Goal: Task Accomplishment & Management: Manage account settings

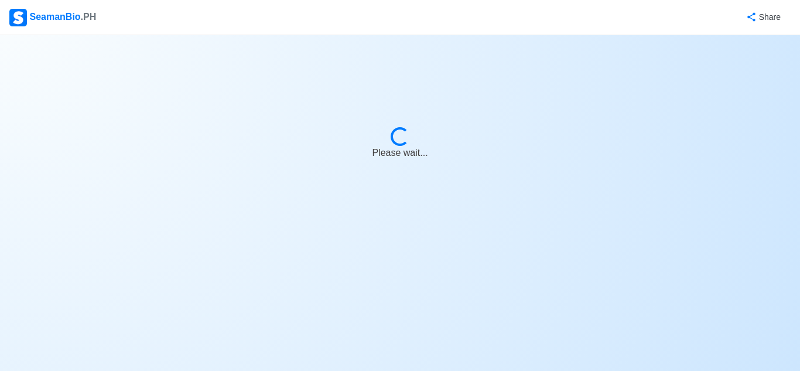
select select "Visible for Hiring"
select select "PH"
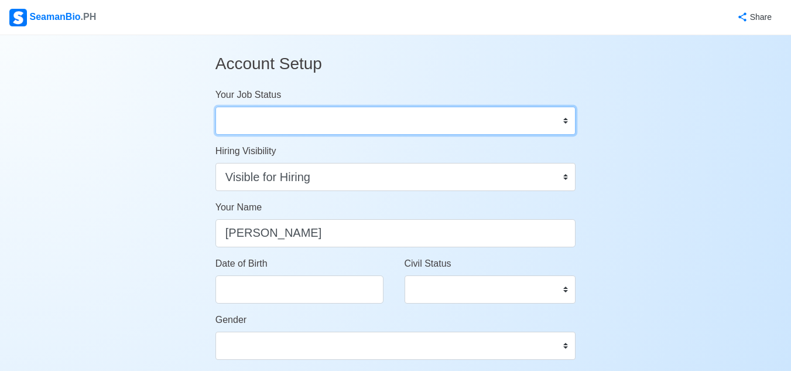
click at [565, 123] on select "Onboard Actively Looking for Job Not Looking for Job" at bounding box center [396, 121] width 361 height 28
select select "Actively Looking for Job"
click at [216, 107] on select "Onboard Actively Looking for Job Not Looking for Job" at bounding box center [396, 121] width 361 height 28
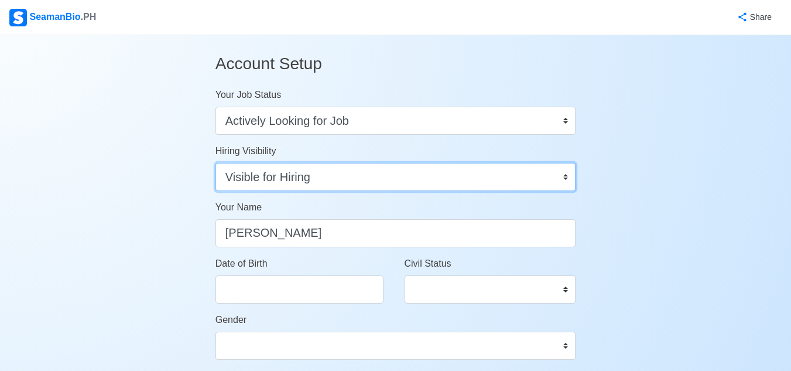
click at [566, 176] on select "Visible for Hiring Not Visible for Hiring" at bounding box center [396, 177] width 361 height 28
click at [216, 163] on select "Visible for Hiring Not Visible for Hiring" at bounding box center [396, 177] width 361 height 28
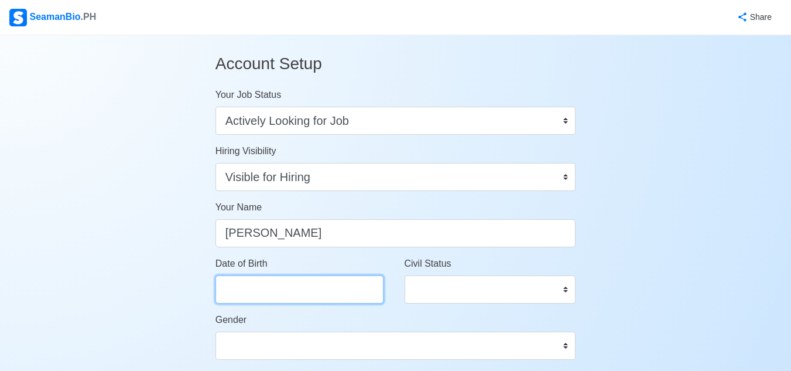
select select "****"
select select "*******"
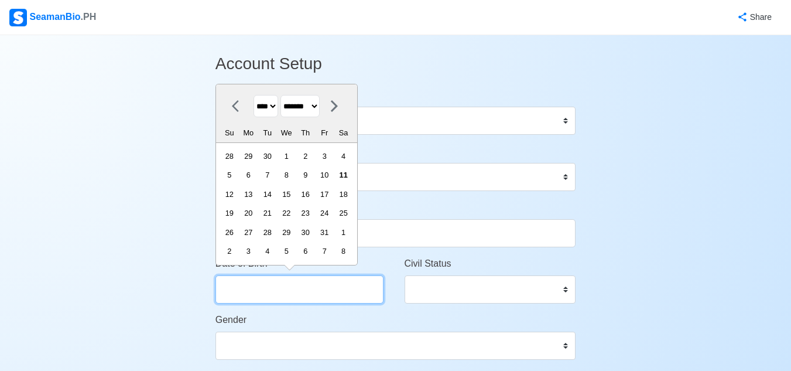
click at [257, 296] on input "Date of Birth" at bounding box center [300, 289] width 168 height 28
click at [278, 111] on select "**** **** **** **** **** **** **** **** **** **** **** **** **** **** **** ****…" at bounding box center [266, 106] width 25 height 23
select select "****"
click at [254, 95] on select "**** **** **** **** **** **** **** **** **** **** **** **** **** **** **** ****…" at bounding box center [266, 106] width 25 height 23
click at [320, 109] on select "******* ******** ***** ***** *** **** **** ****** ********* ******* ******** **…" at bounding box center [300, 106] width 39 height 23
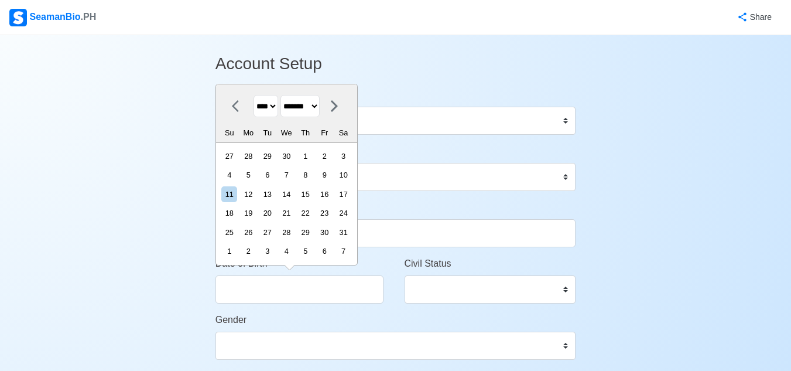
select select "********"
click at [285, 95] on select "******* ******** ***** ***** *** **** **** ****** ********* ******* ******** **…" at bounding box center [300, 106] width 39 height 23
click at [257, 175] on div "9" at bounding box center [249, 175] width 16 height 16
type input "11/09/1987"
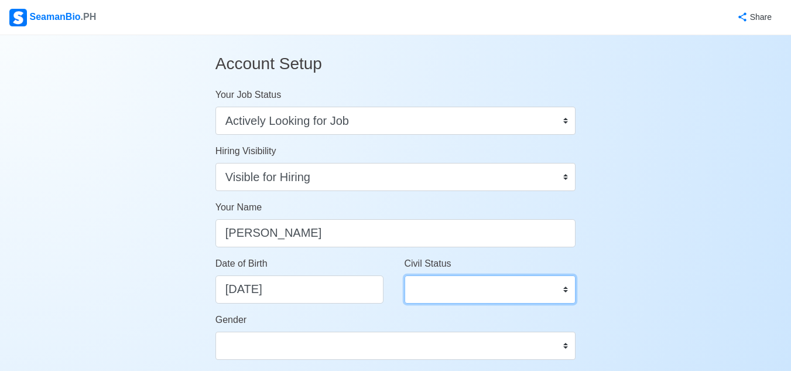
click at [480, 290] on select "Single Married Widowed Separated" at bounding box center [491, 289] width 172 height 28
select select "Single"
click at [405, 275] on select "Single Married Widowed Separated" at bounding box center [491, 289] width 172 height 28
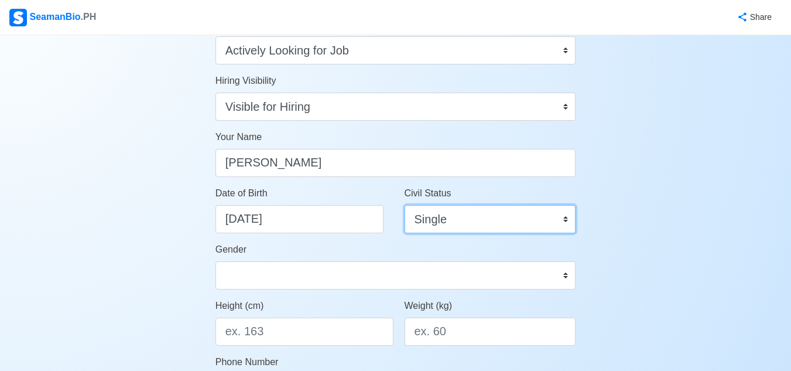
scroll to position [94, 0]
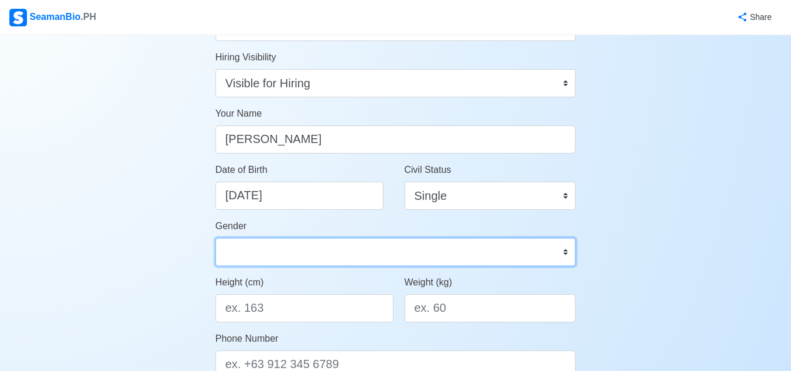
click at [553, 252] on select "Male Female" at bounding box center [396, 252] width 361 height 28
select select "Male"
click at [216, 238] on select "Male Female" at bounding box center [396, 252] width 361 height 28
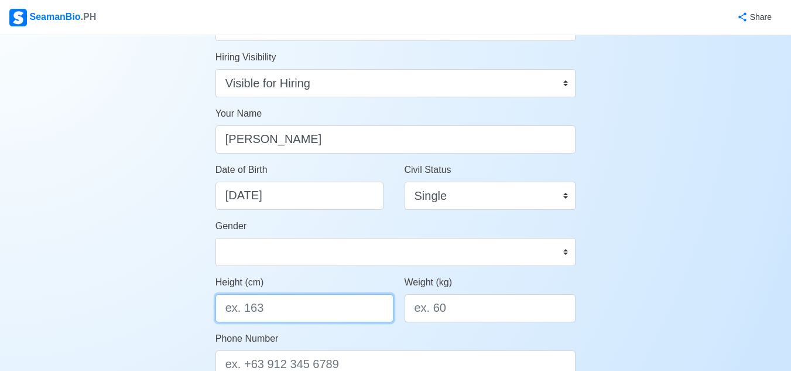
click at [351, 309] on input "Height (cm)" at bounding box center [305, 308] width 178 height 28
type input "164 cm"
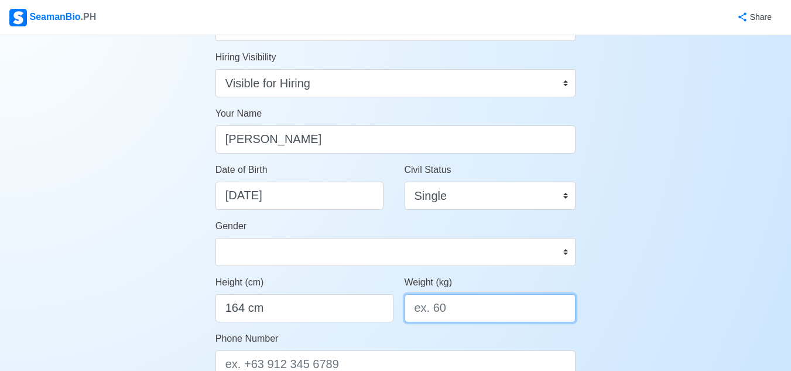
click at [468, 309] on input "Weight (kg)" at bounding box center [491, 308] width 172 height 28
type input "62"
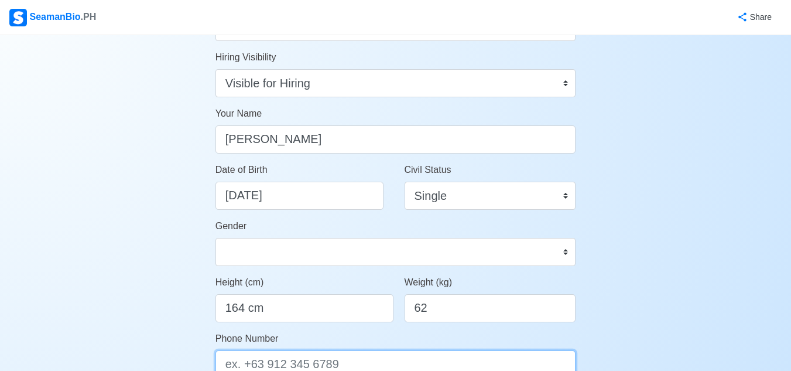
click at [539, 360] on input "Phone Number" at bounding box center [396, 364] width 361 height 28
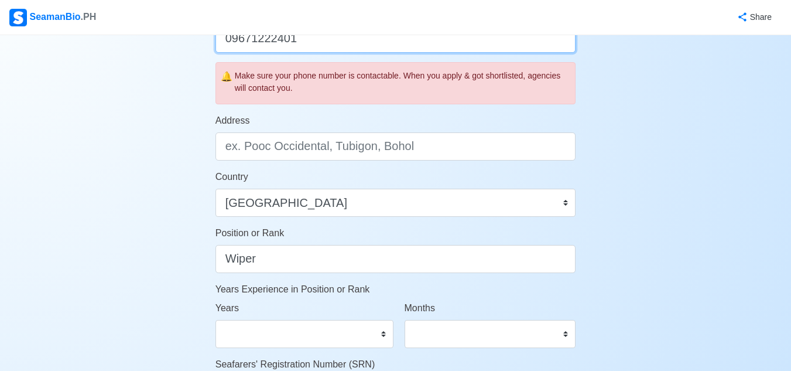
scroll to position [423, 0]
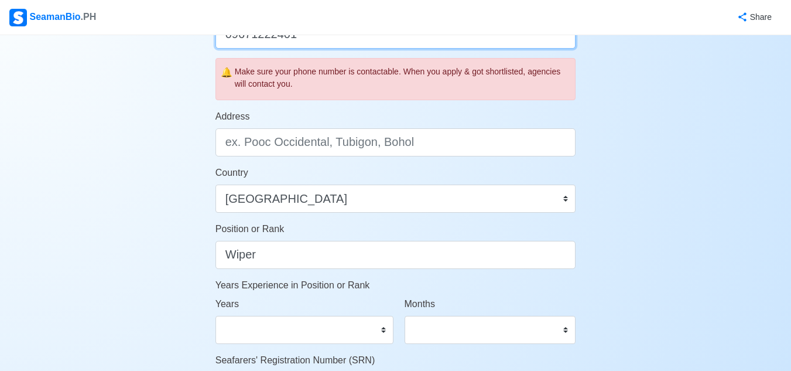
type input "09671222401"
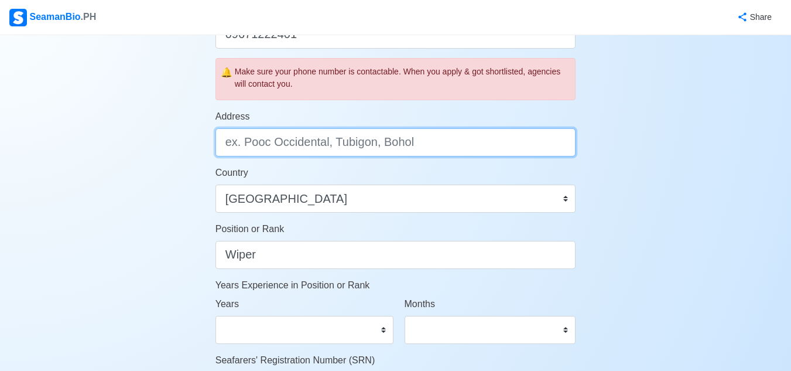
click at [419, 149] on input "Address" at bounding box center [396, 142] width 361 height 28
type input "b"
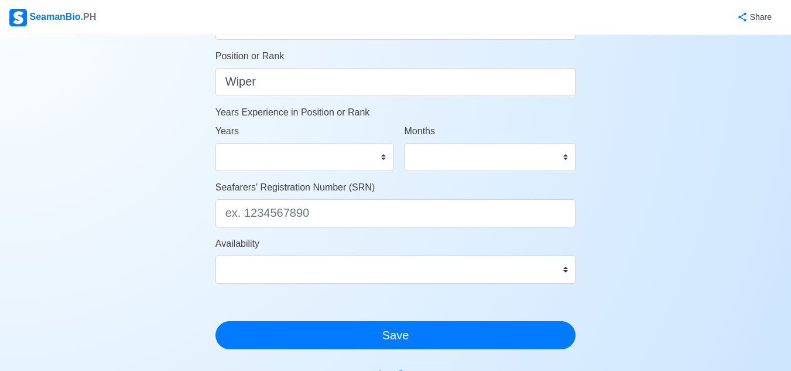
scroll to position [599, 0]
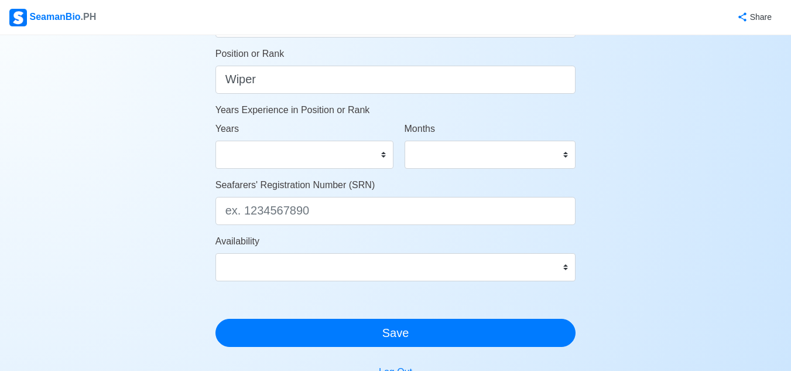
type input "Block 55 Lot 1 Ana Ros Village Calahunan Mandurriao Iloilo City"
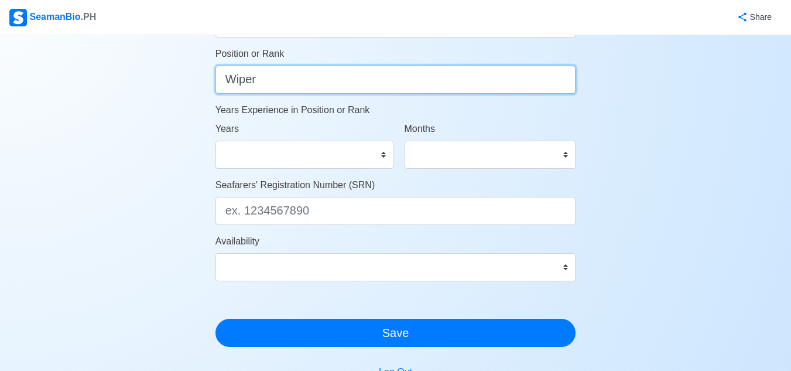
click at [268, 80] on input "Wiper" at bounding box center [396, 80] width 361 height 28
type input "Wiper/Oiler"
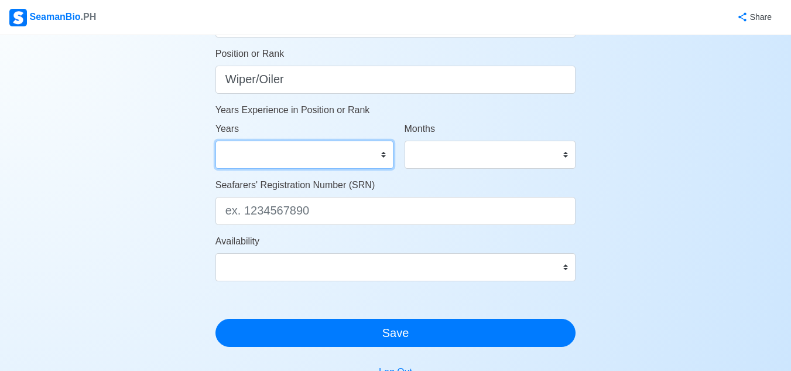
click at [384, 159] on select "0 1 2 3 4 5 6 7 8 9 10 11 12 13 14 15 16 17 18 19 20 21 22 23 24 25 26 27 28 29…" at bounding box center [305, 155] width 178 height 28
select select "2"
click at [216, 141] on select "0 1 2 3 4 5 6 7 8 9 10 11 12 13 14 15 16 17 18 19 20 21 22 23 24 25 26 27 28 29…" at bounding box center [305, 155] width 178 height 28
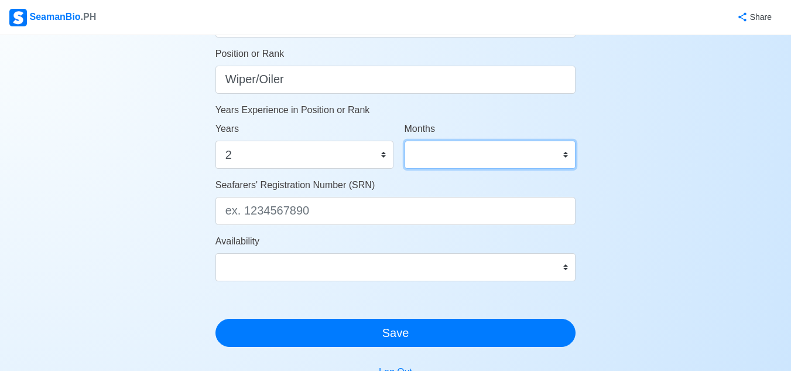
click at [570, 151] on select "0 1 2 3 4 5 6 7 8 9 10 11" at bounding box center [491, 155] width 172 height 28
click at [405, 141] on select "0 1 2 3 4 5 6 7 8 9 10 11" at bounding box center [491, 155] width 172 height 28
click at [562, 157] on select "0 1 2 3 4 5 6 7 8 9 10 11" at bounding box center [491, 155] width 172 height 28
select select "3"
click at [405, 141] on select "0 1 2 3 4 5 6 7 8 9 10 11" at bounding box center [491, 155] width 172 height 28
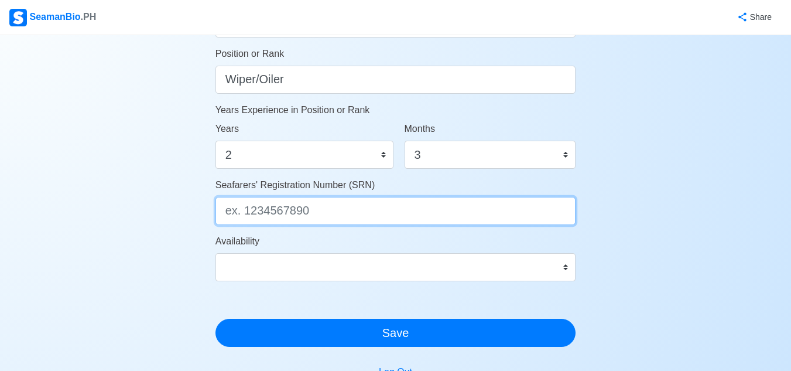
click at [453, 204] on input "Seafarers' Registration Number (SRN)" at bounding box center [396, 211] width 361 height 28
type input "8711090064"
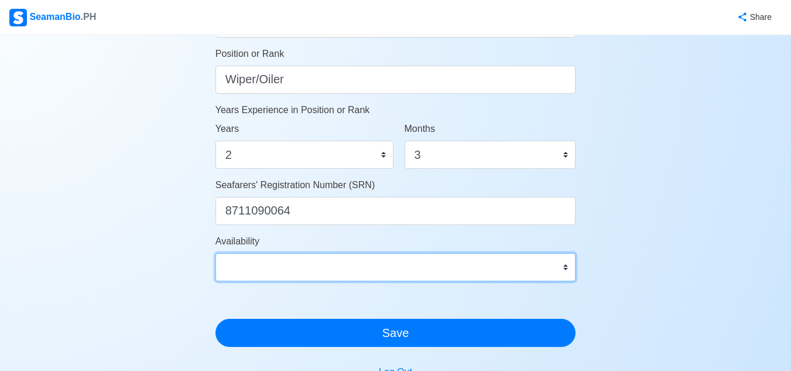
click at [548, 264] on select "Immediate Nov 2025 Dec 2025 Jan 2026 Feb 2026 Mar 2026 Apr 2026 May 2026 Jun 20…" at bounding box center [396, 267] width 361 height 28
select select "4102416000000"
click at [216, 253] on select "Immediate Nov 2025 Dec 2025 Jan 2026 Feb 2026 Mar 2026 Apr 2026 May 2026 Jun 20…" at bounding box center [396, 267] width 361 height 28
click at [568, 268] on select "Immediate Nov 2025 Dec 2025 Jan 2026 Feb 2026 Mar 2026 Apr 2026 May 2026 Jun 20…" at bounding box center [396, 267] width 361 height 28
click at [216, 253] on select "Immediate Nov 2025 Dec 2025 Jan 2026 Feb 2026 Mar 2026 Apr 2026 May 2026 Jun 20…" at bounding box center [396, 267] width 361 height 28
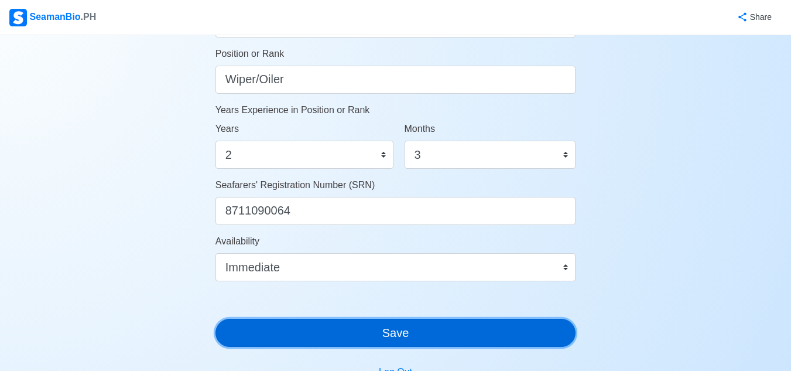
click at [432, 331] on button "Save" at bounding box center [396, 333] width 361 height 28
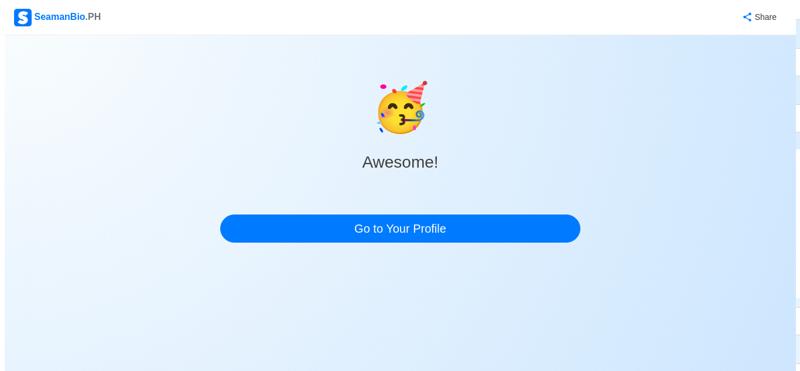
scroll to position [0, 0]
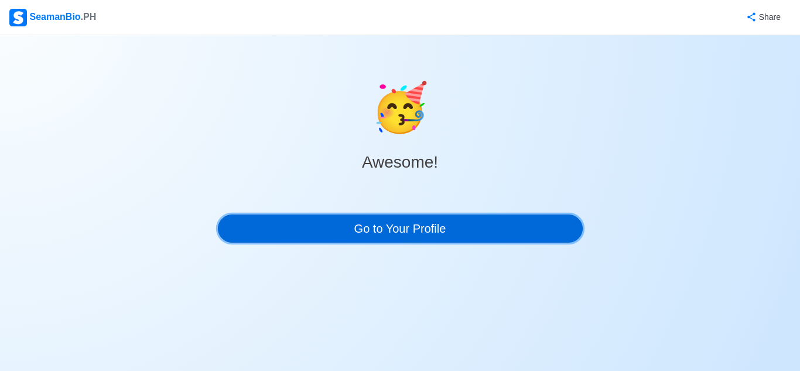
click at [399, 232] on link "Go to Your Profile" at bounding box center [400, 228] width 365 height 28
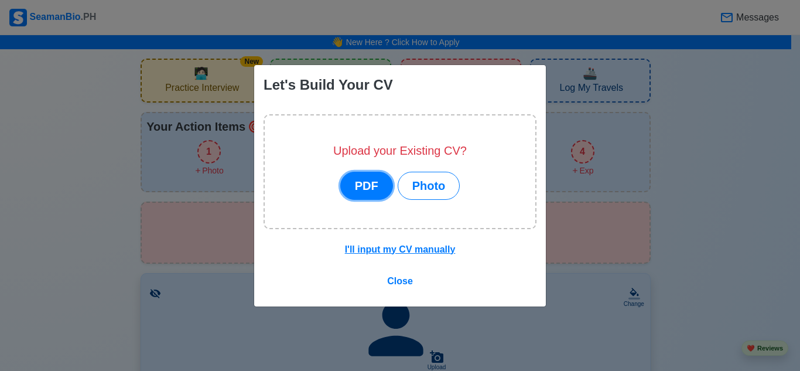
click at [377, 191] on button "PDF" at bounding box center [366, 186] width 53 height 28
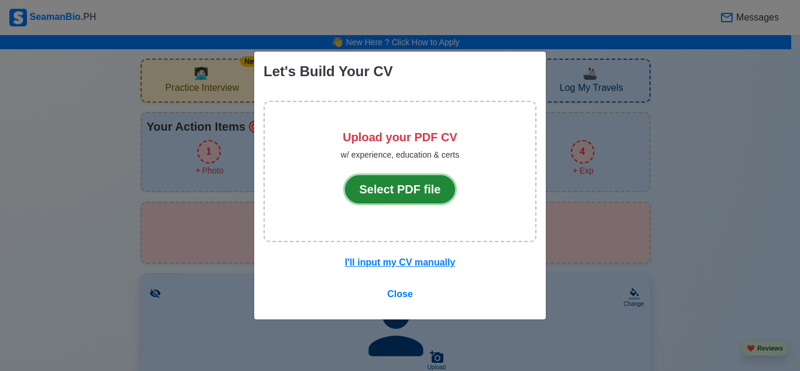
click at [377, 191] on button "Select PDF file" at bounding box center [400, 189] width 111 height 28
click at [410, 186] on button "Select PDF file" at bounding box center [400, 189] width 111 height 28
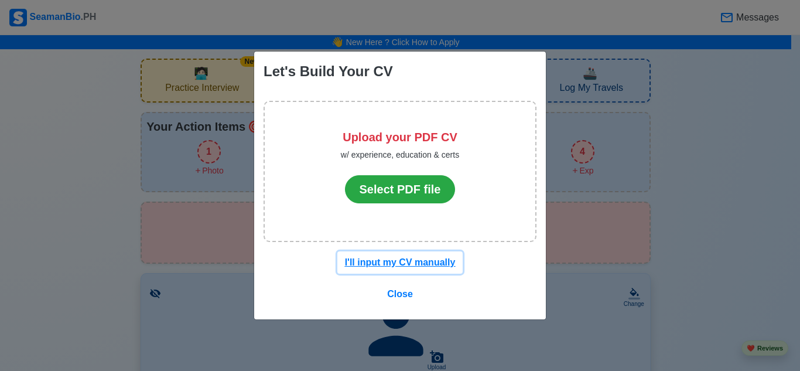
click at [401, 267] on u "I'll input my CV manually" at bounding box center [400, 262] width 111 height 10
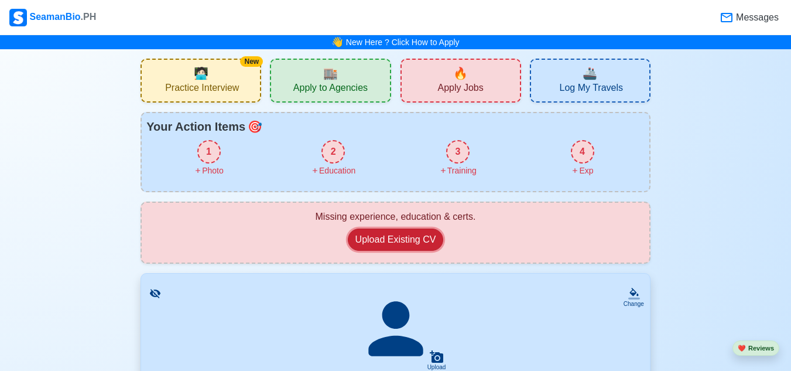
click at [431, 241] on button "Upload Existing CV" at bounding box center [396, 239] width 96 height 22
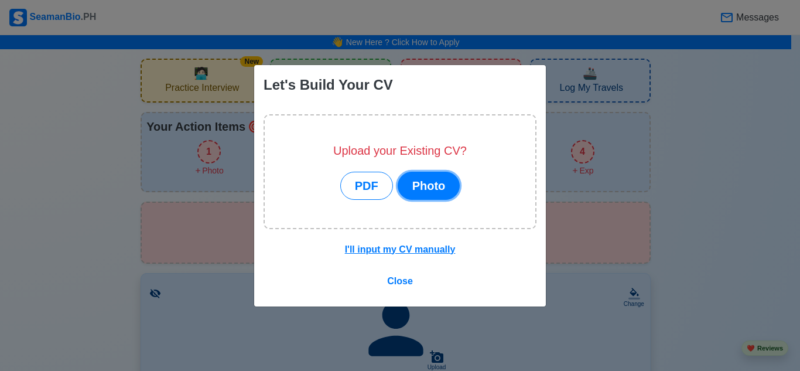
click at [423, 184] on button "Photo" at bounding box center [429, 186] width 63 height 28
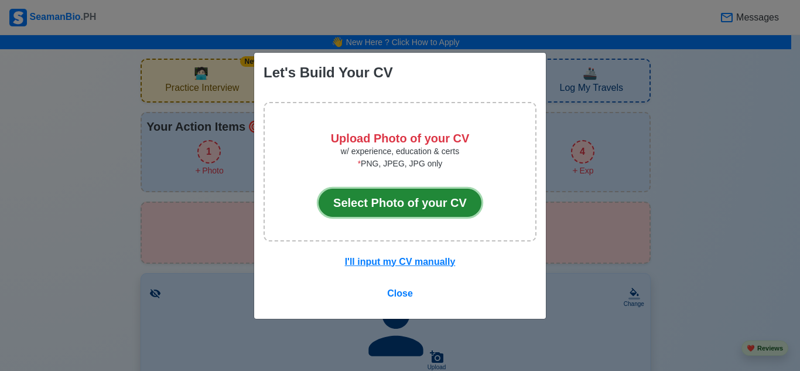
click at [405, 206] on button "Select Photo of your CV" at bounding box center [400, 203] width 163 height 28
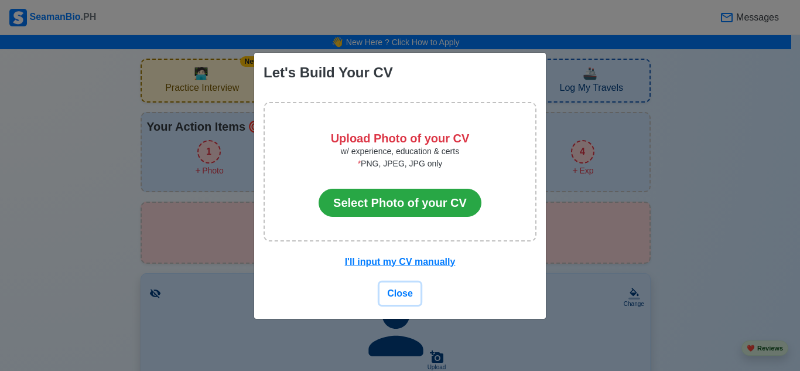
click at [406, 290] on span "Close" at bounding box center [400, 293] width 26 height 10
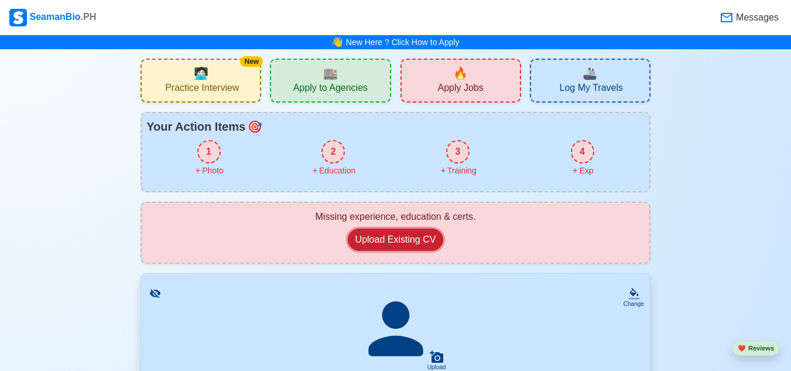
scroll to position [2027, 0]
